Goal: Transaction & Acquisition: Purchase product/service

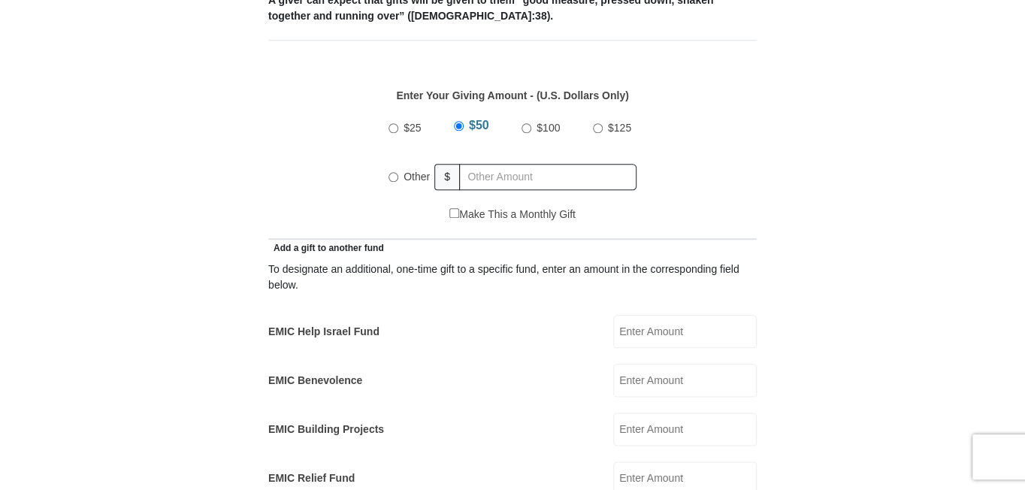
scroll to position [601, 0]
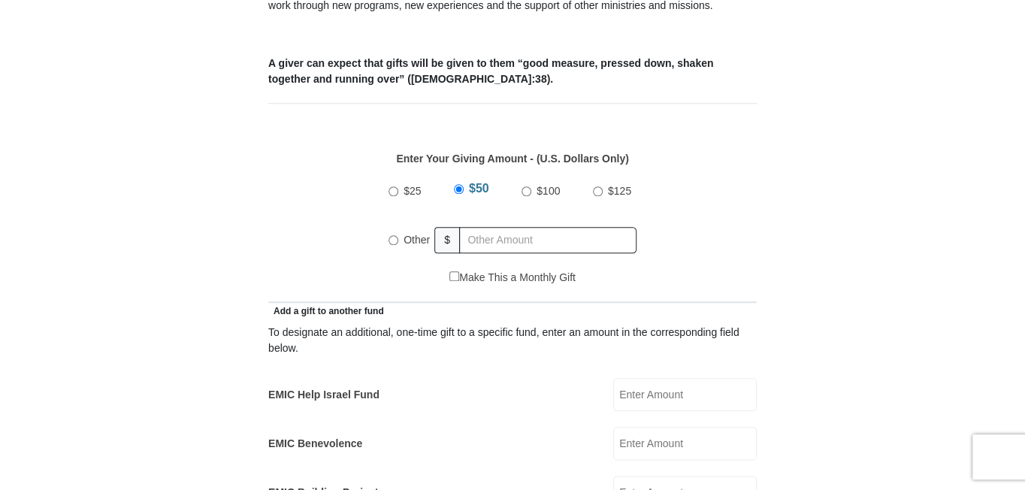
click at [392, 235] on input "Other" at bounding box center [394, 240] width 10 height 10
radio input "true"
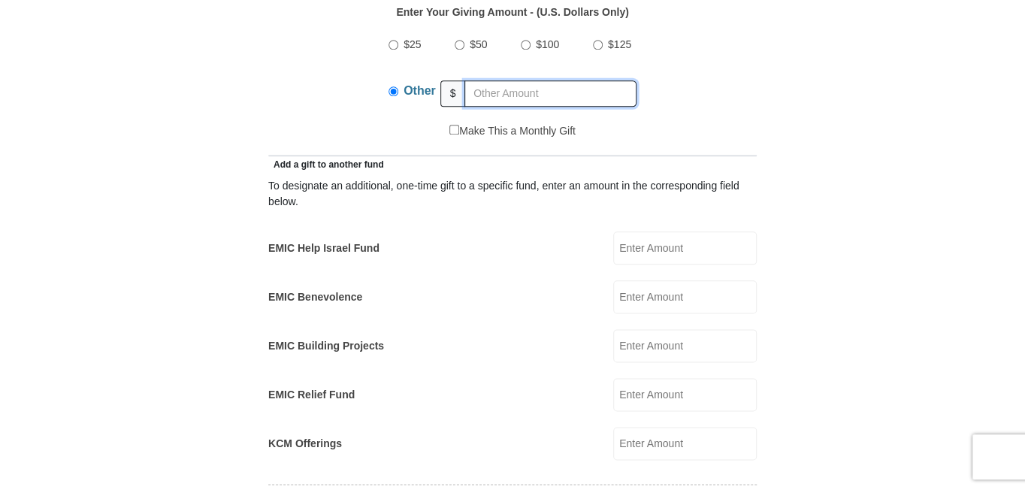
scroll to position [752, 0]
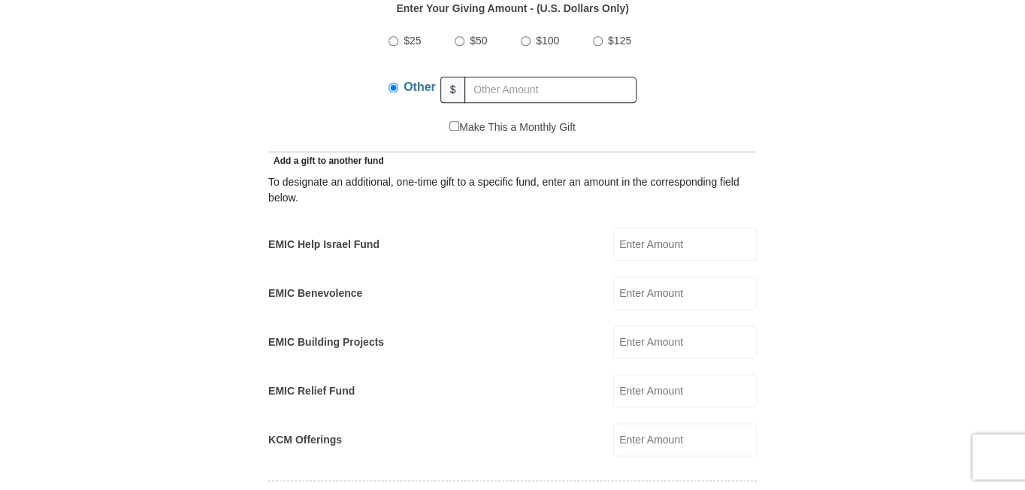
click at [657, 423] on input "KCM Offerings" at bounding box center [685, 439] width 144 height 33
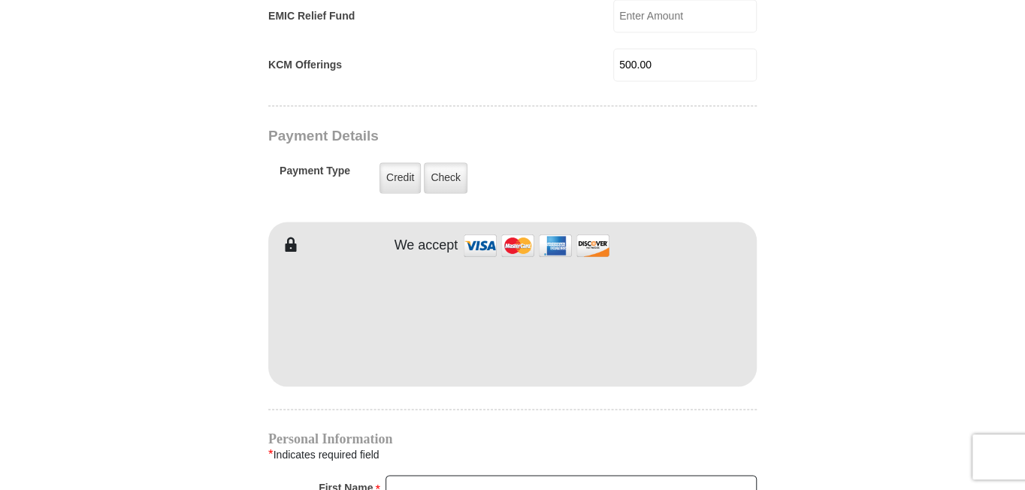
scroll to position [1127, 0]
type input "500.00"
type input "[PERSON_NAME]"
type input "West"
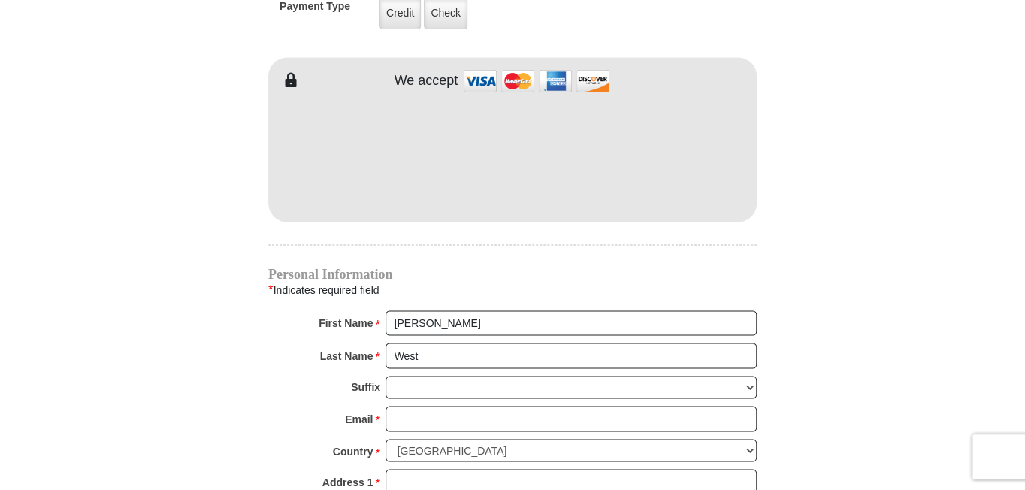
scroll to position [1353, 0]
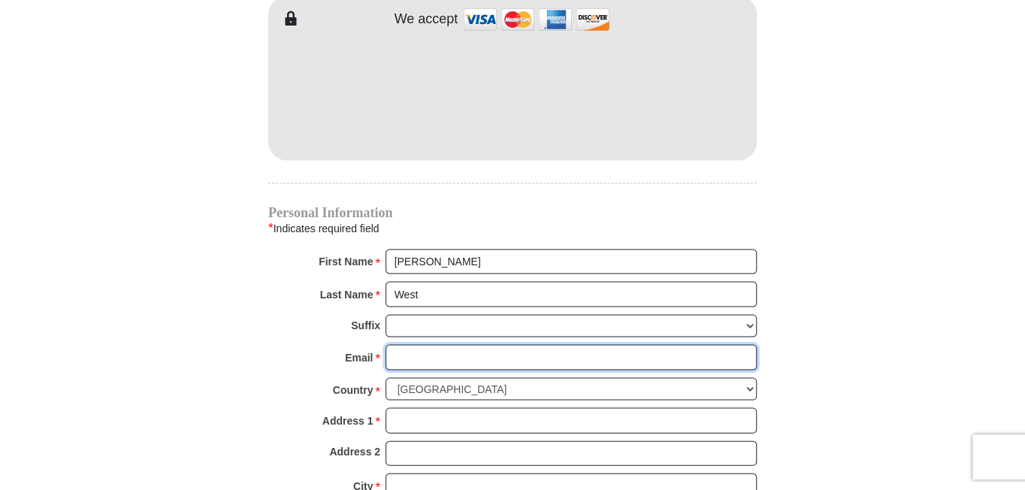
click at [421, 344] on input "Email *" at bounding box center [571, 357] width 371 height 26
type input "[EMAIL_ADDRESS][DOMAIN_NAME]"
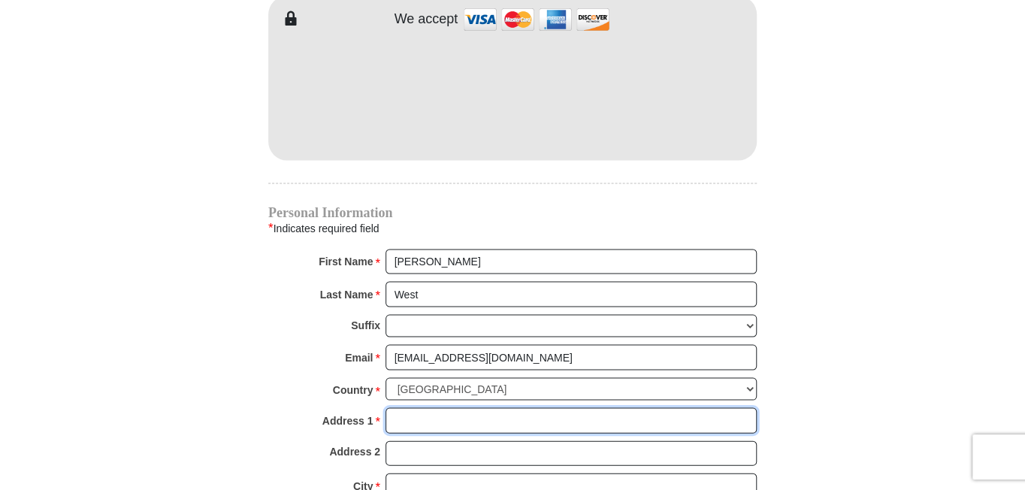
type input "[STREET_ADDRESS]"
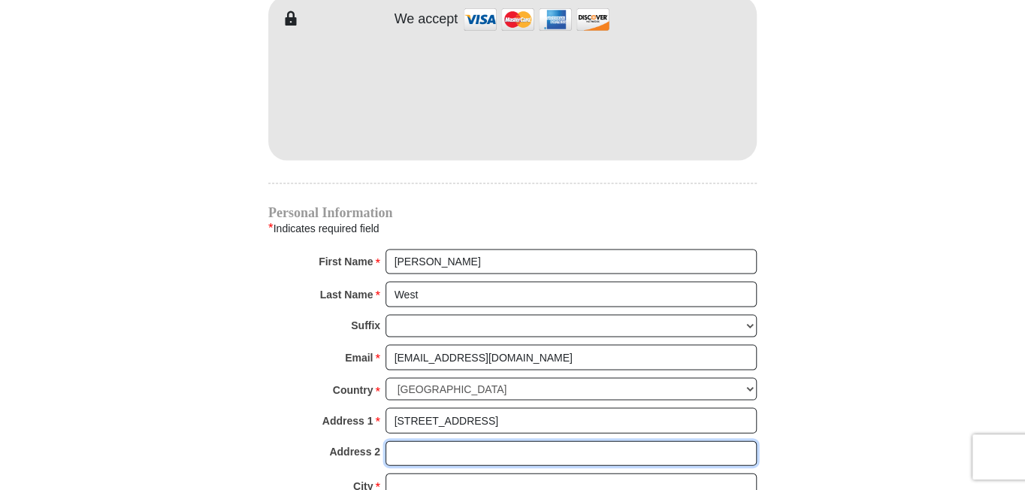
type input "Scottsdale. AZ 85254"
type input "Scottsdale"
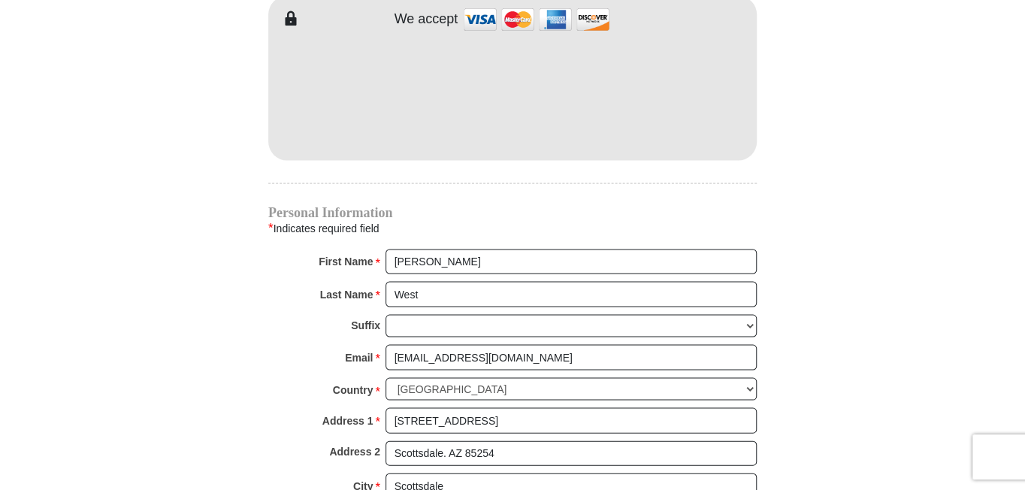
select select "AZ"
type input "85254-7543"
type input "7204704442"
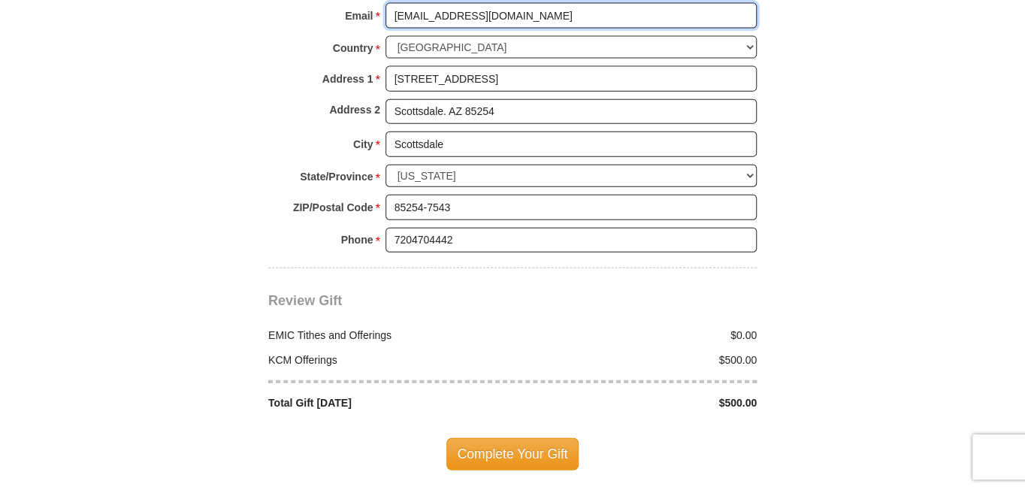
scroll to position [1729, 0]
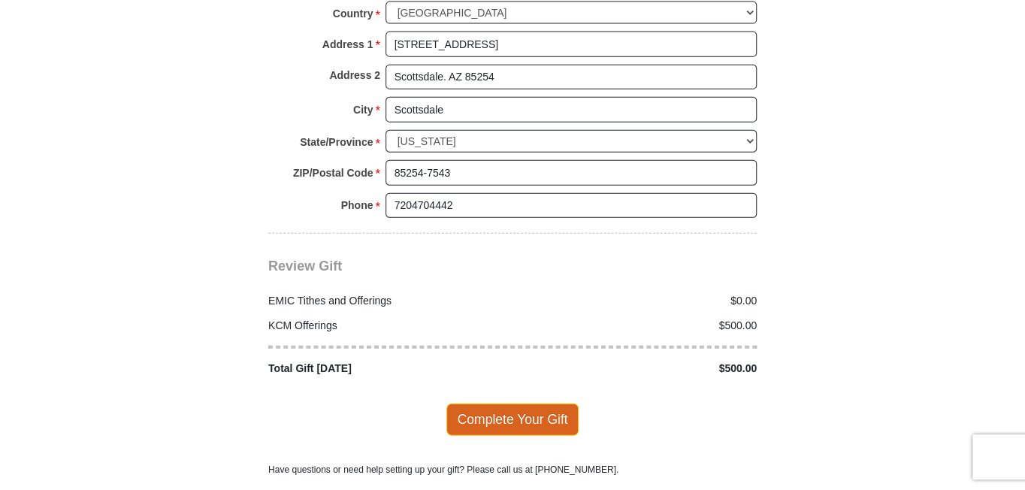
click at [505, 404] on span "Complete Your Gift" at bounding box center [512, 420] width 133 height 32
